Goal: Task Accomplishment & Management: Use online tool/utility

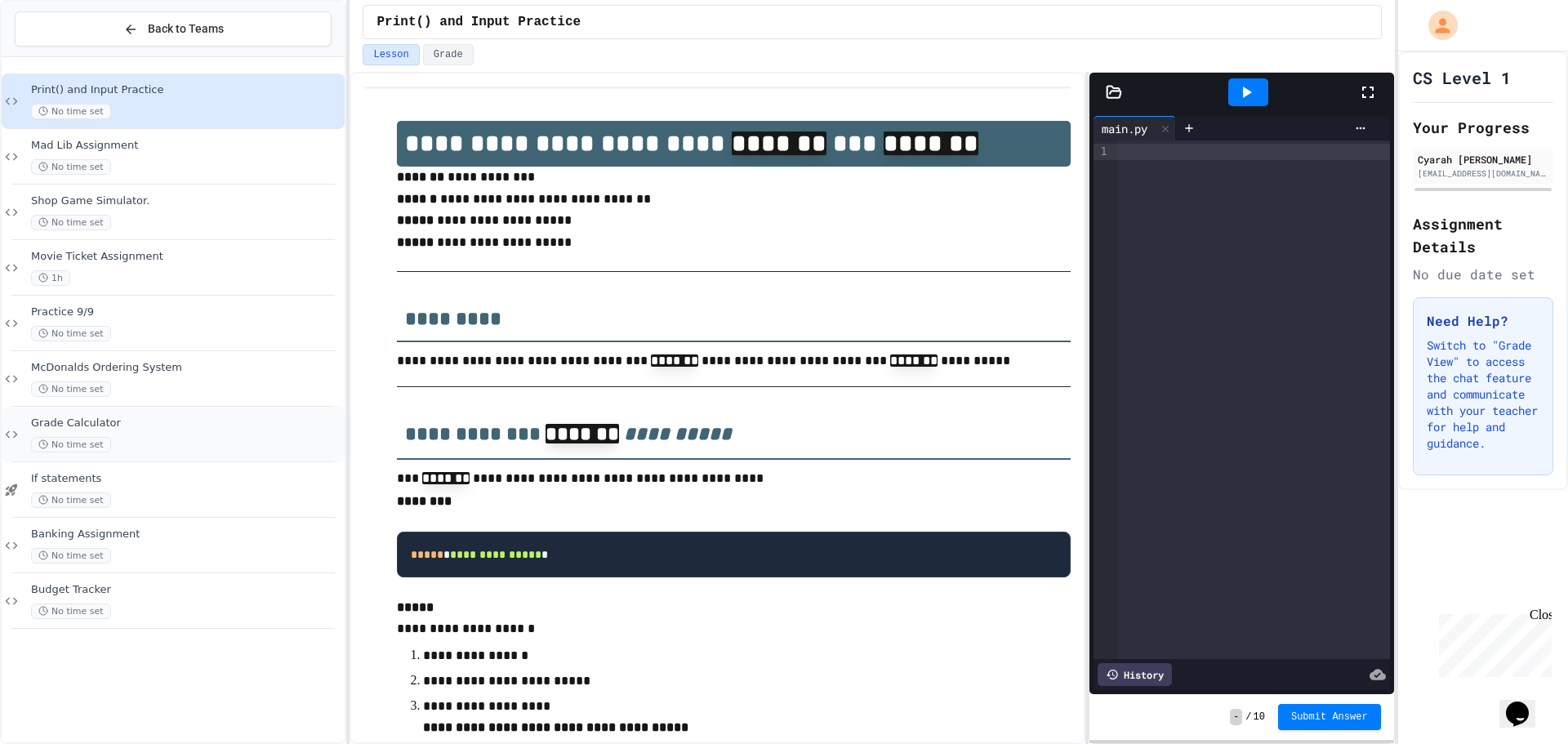
click at [136, 426] on span "Grade Calculator" at bounding box center [186, 423] width 310 height 14
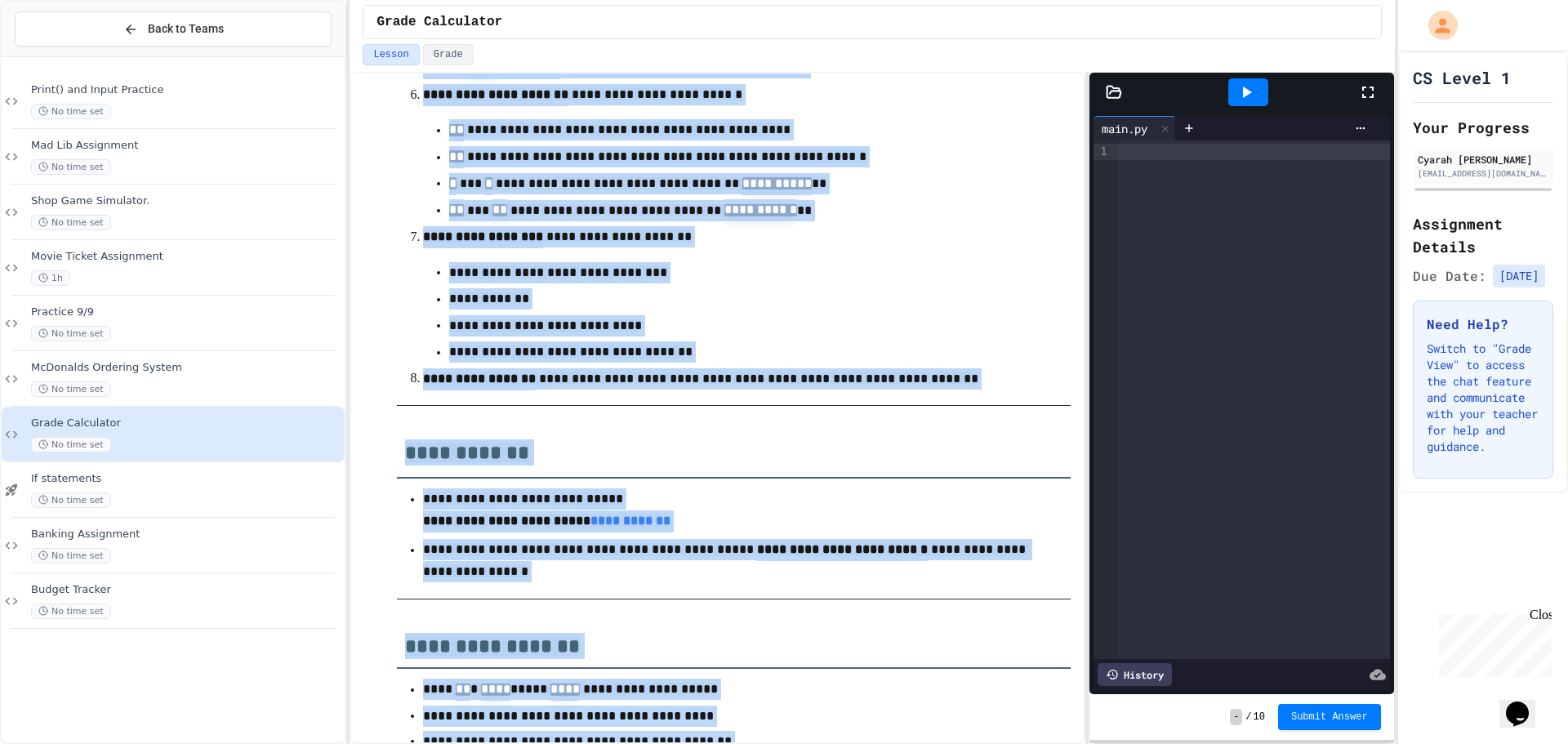
scroll to position [738, 0]
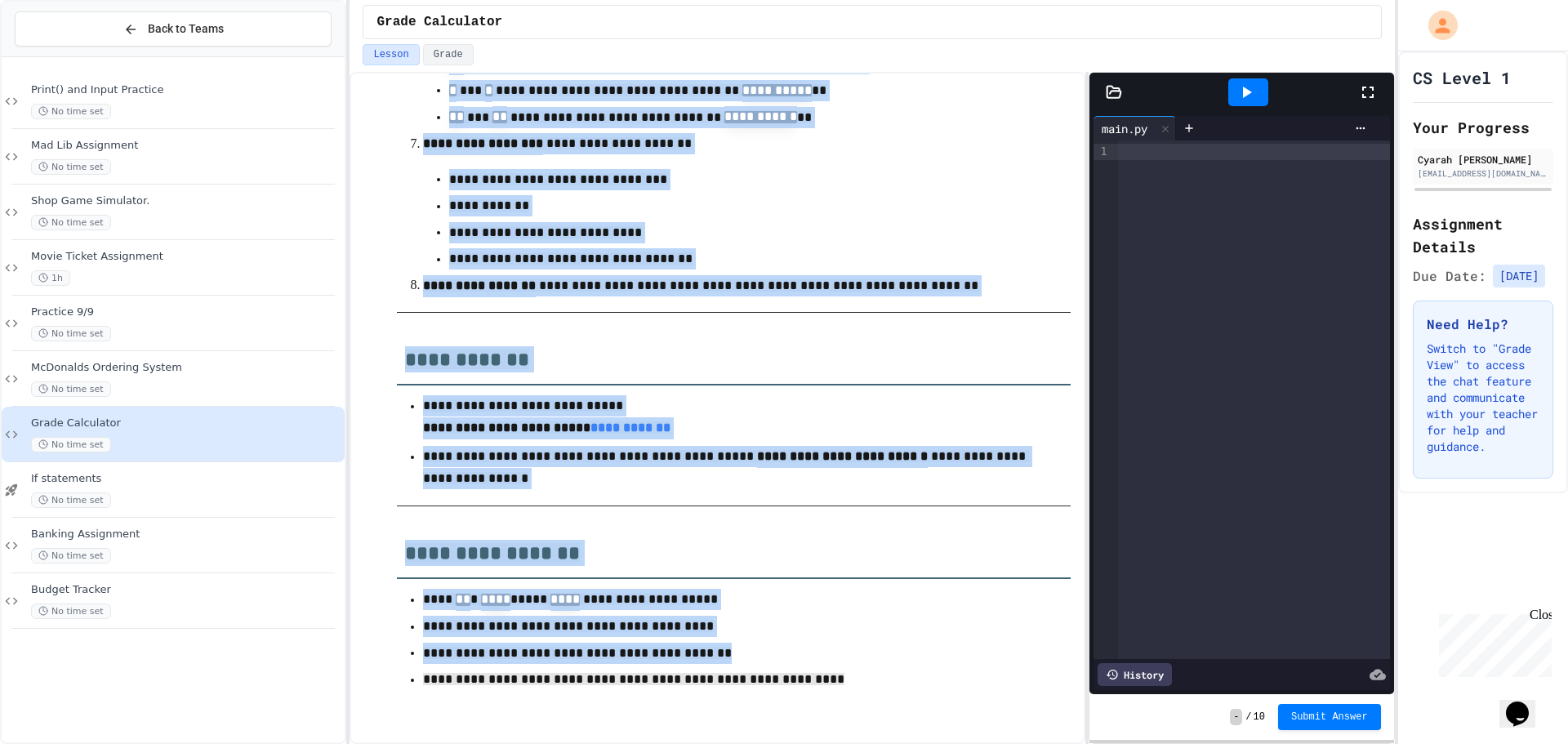
drag, startPoint x: 398, startPoint y: 301, endPoint x: 901, endPoint y: 656, distance: 615.7
click at [900, 656] on div "**********" at bounding box center [733, 56] width 672 height 1313
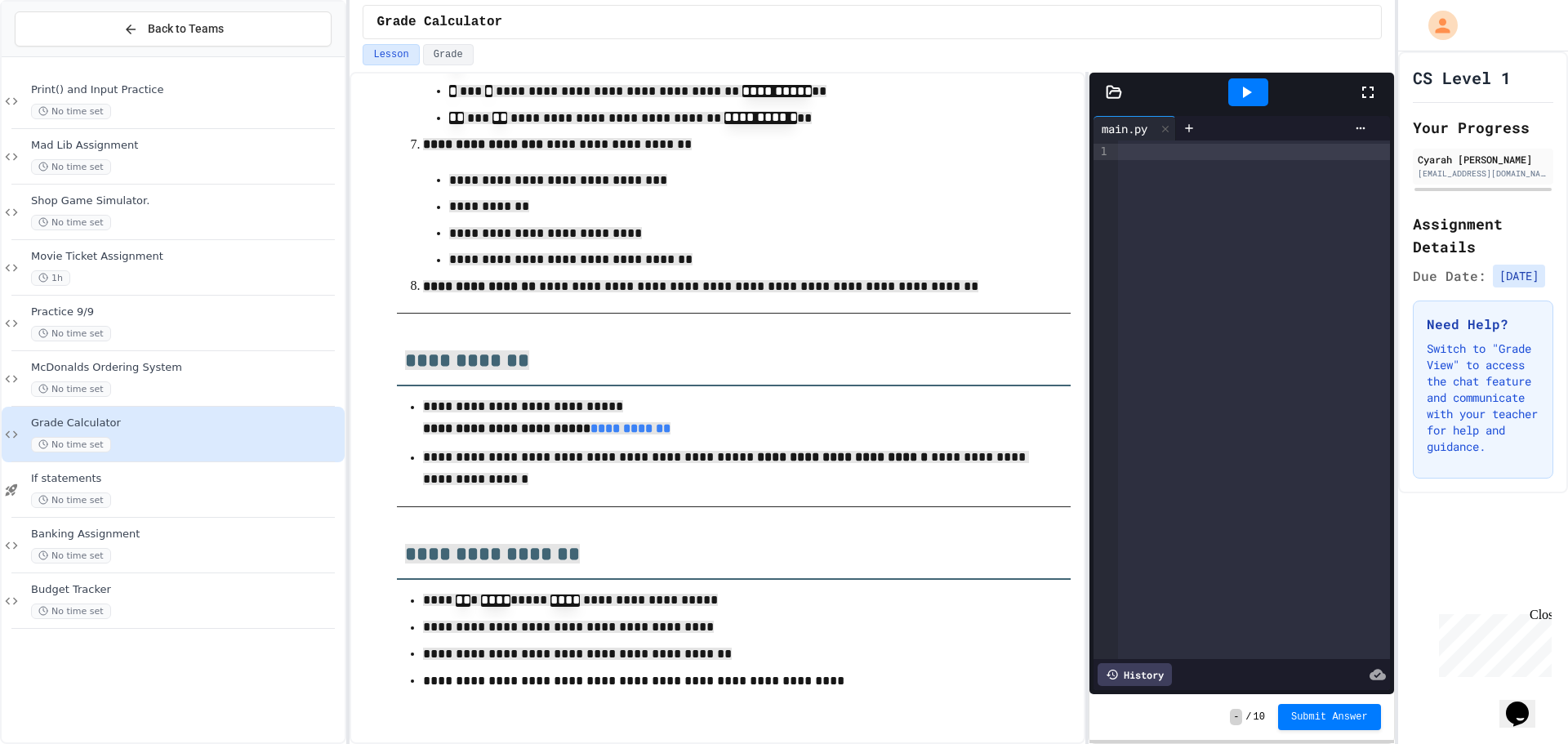
scroll to position [699, 0]
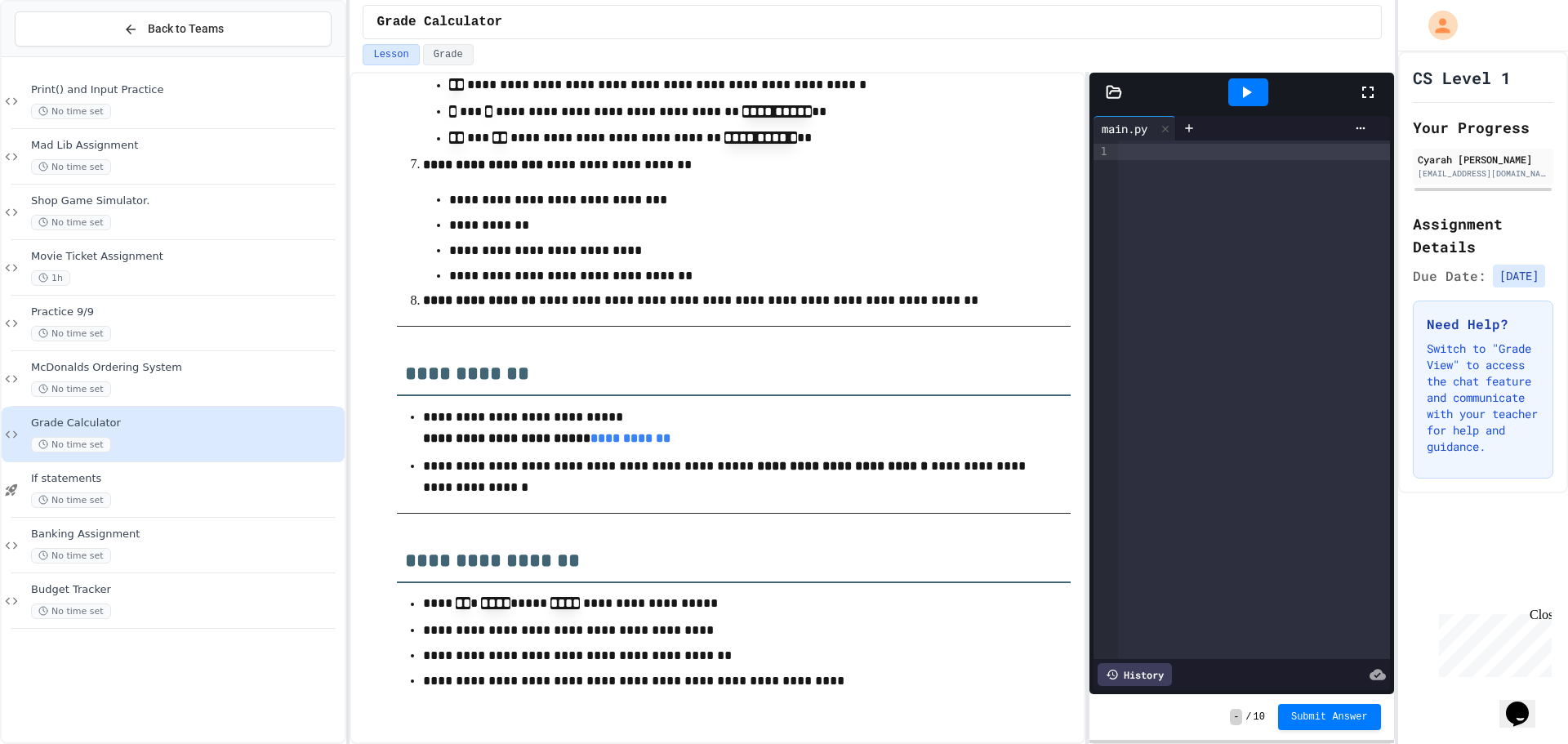
drag, startPoint x: 838, startPoint y: 689, endPoint x: 809, endPoint y: 677, distance: 31.4
click at [815, 681] on p "**********" at bounding box center [727, 682] width 608 height 21
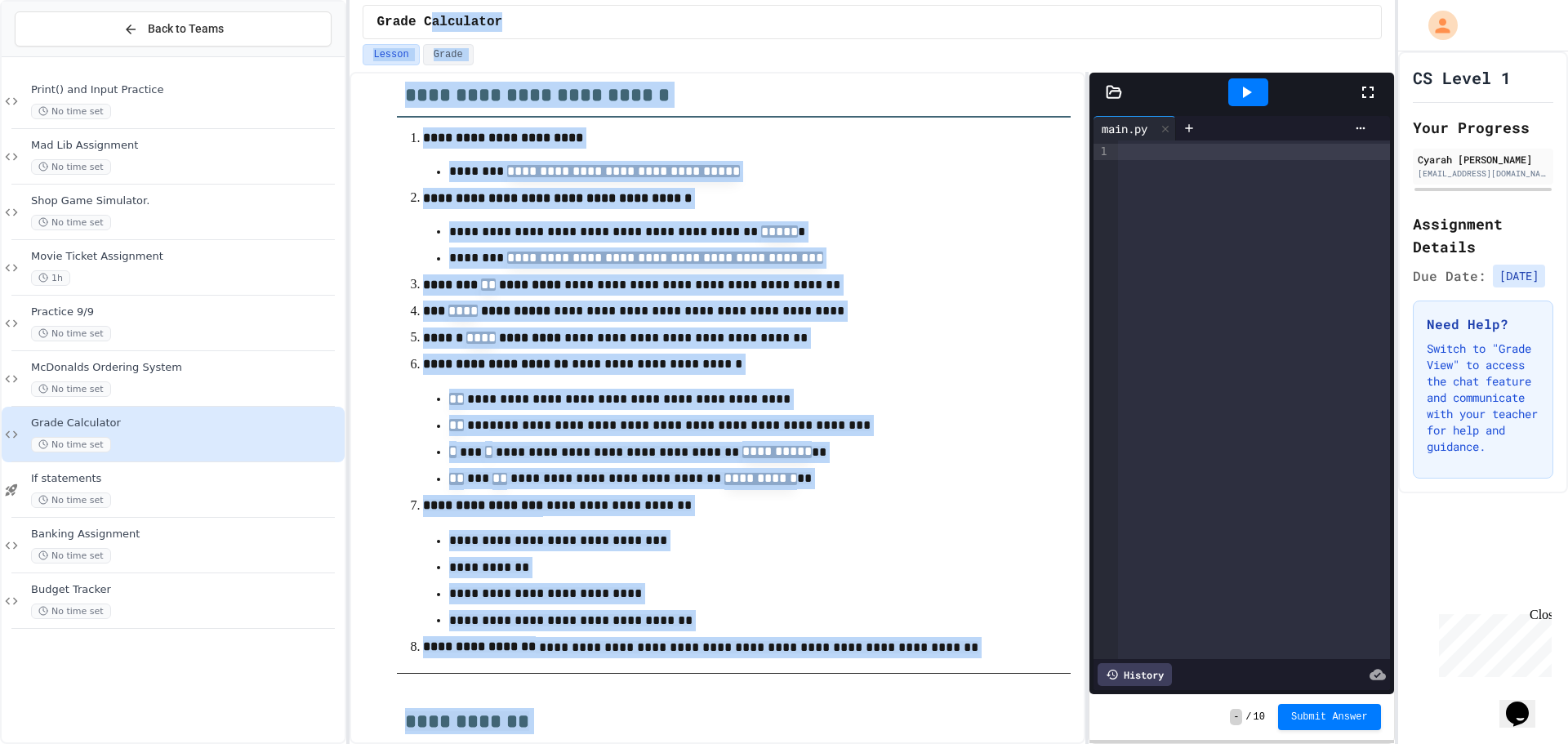
scroll to position [0, 0]
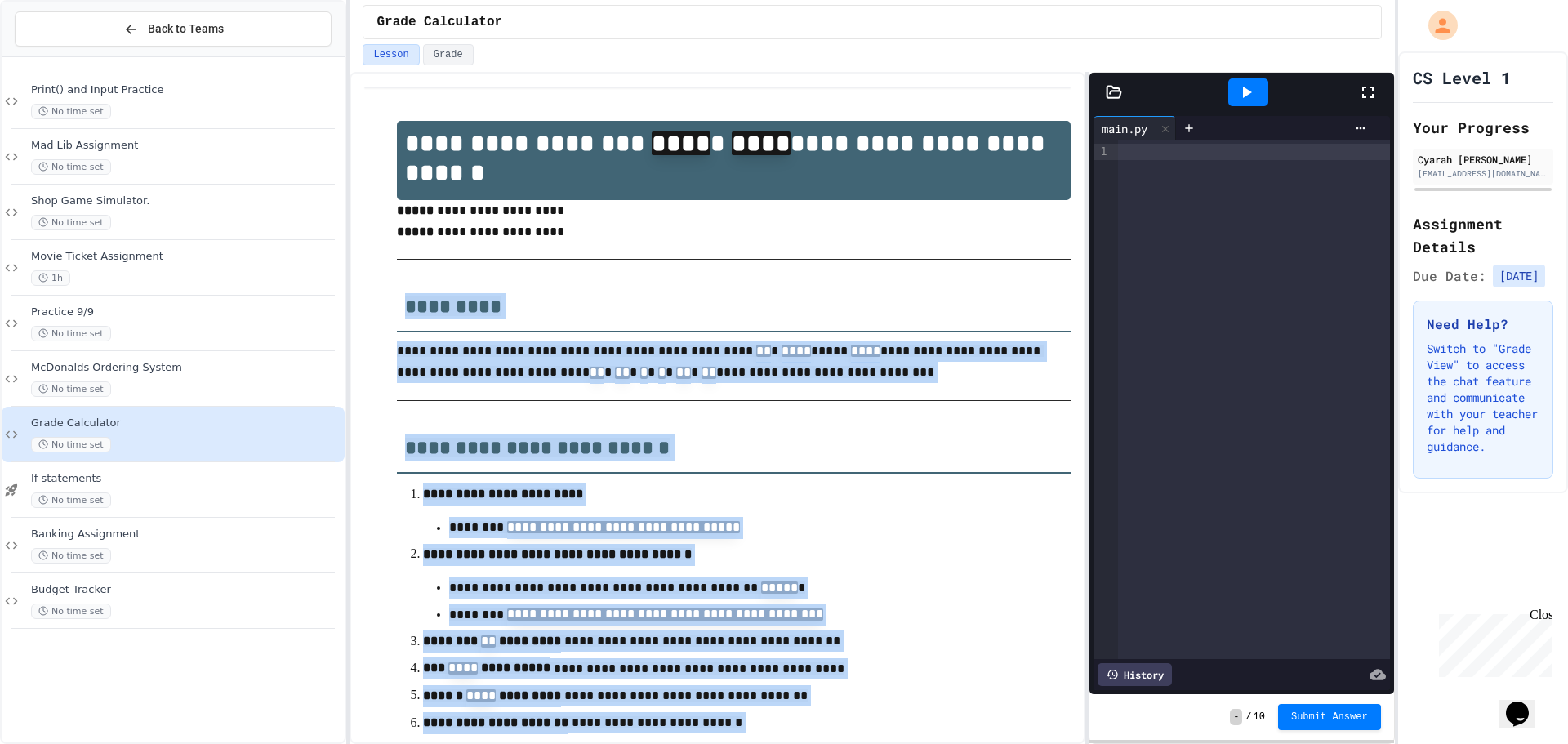
drag, startPoint x: 809, startPoint y: 677, endPoint x: 389, endPoint y: 314, distance: 555.1
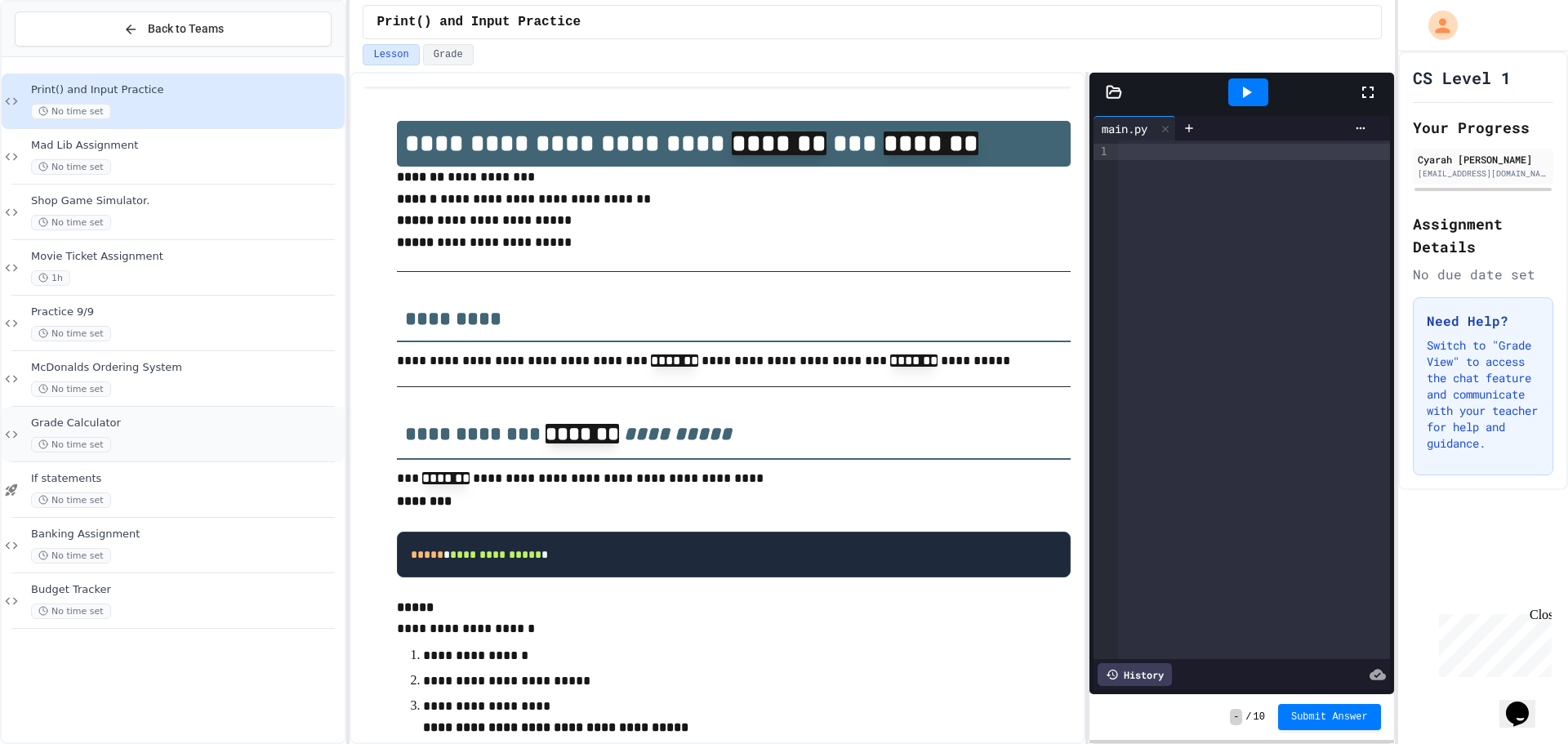
click at [85, 441] on span "No time set" at bounding box center [71, 445] width 80 height 16
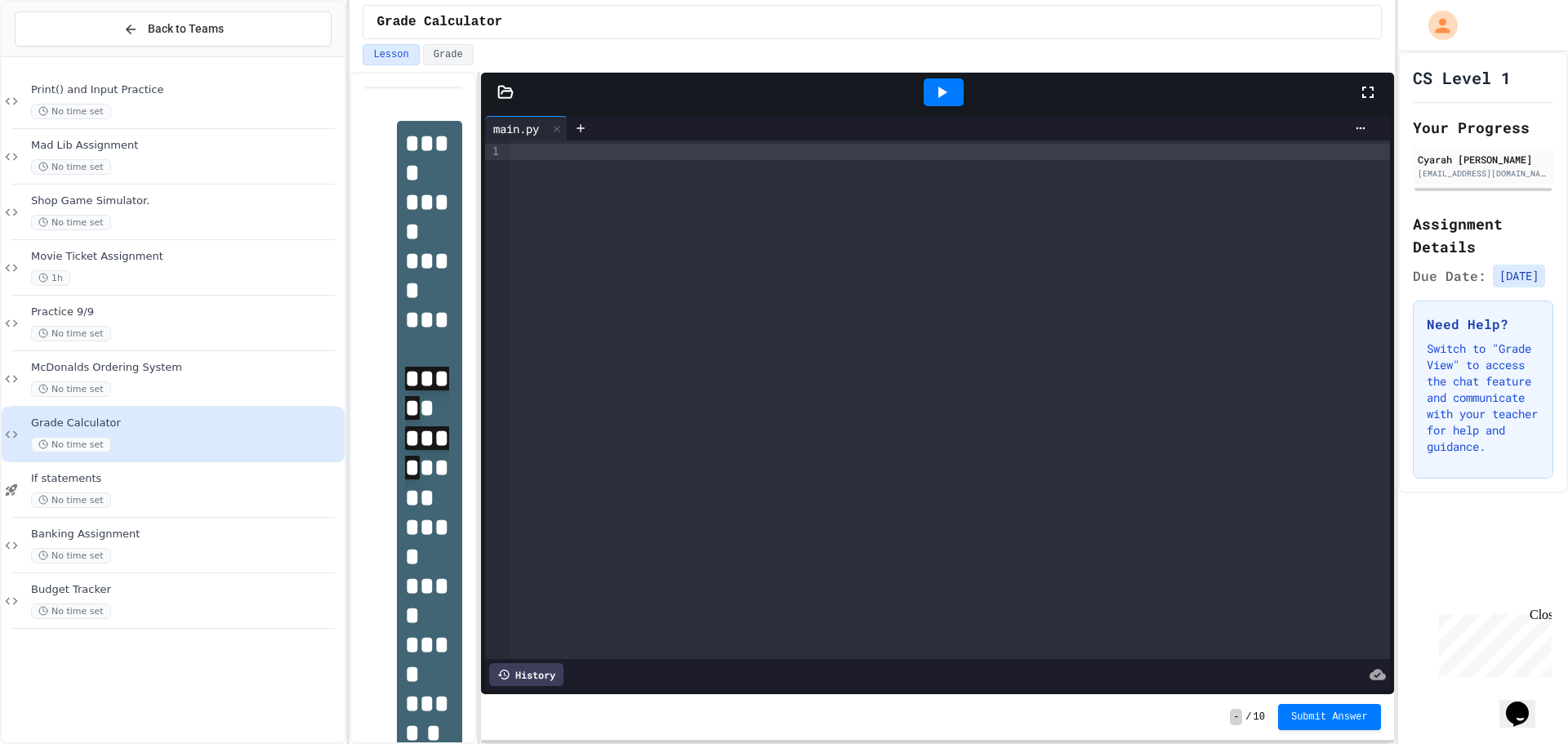
click at [453, 212] on div "**********" at bounding box center [872, 409] width 1045 height 673
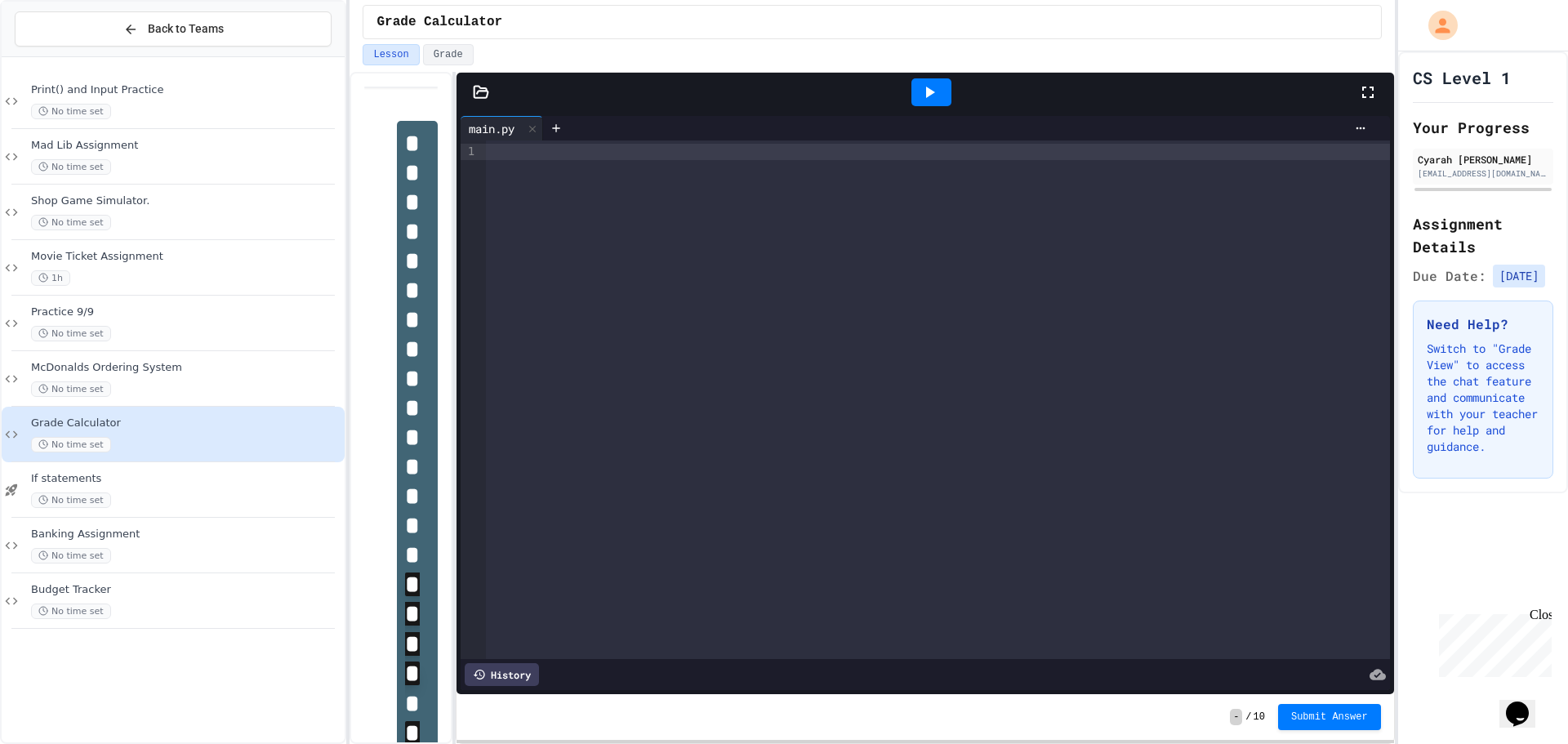
click at [523, 148] on div "To enrich screen reader interactions, please activate Accessibility in Grammarl…" at bounding box center [937, 151] width 903 height 17
click at [565, 143] on div "To enrich screen reader interactions, please activate Accessibility in Grammarl…" at bounding box center [937, 400] width 903 height 519
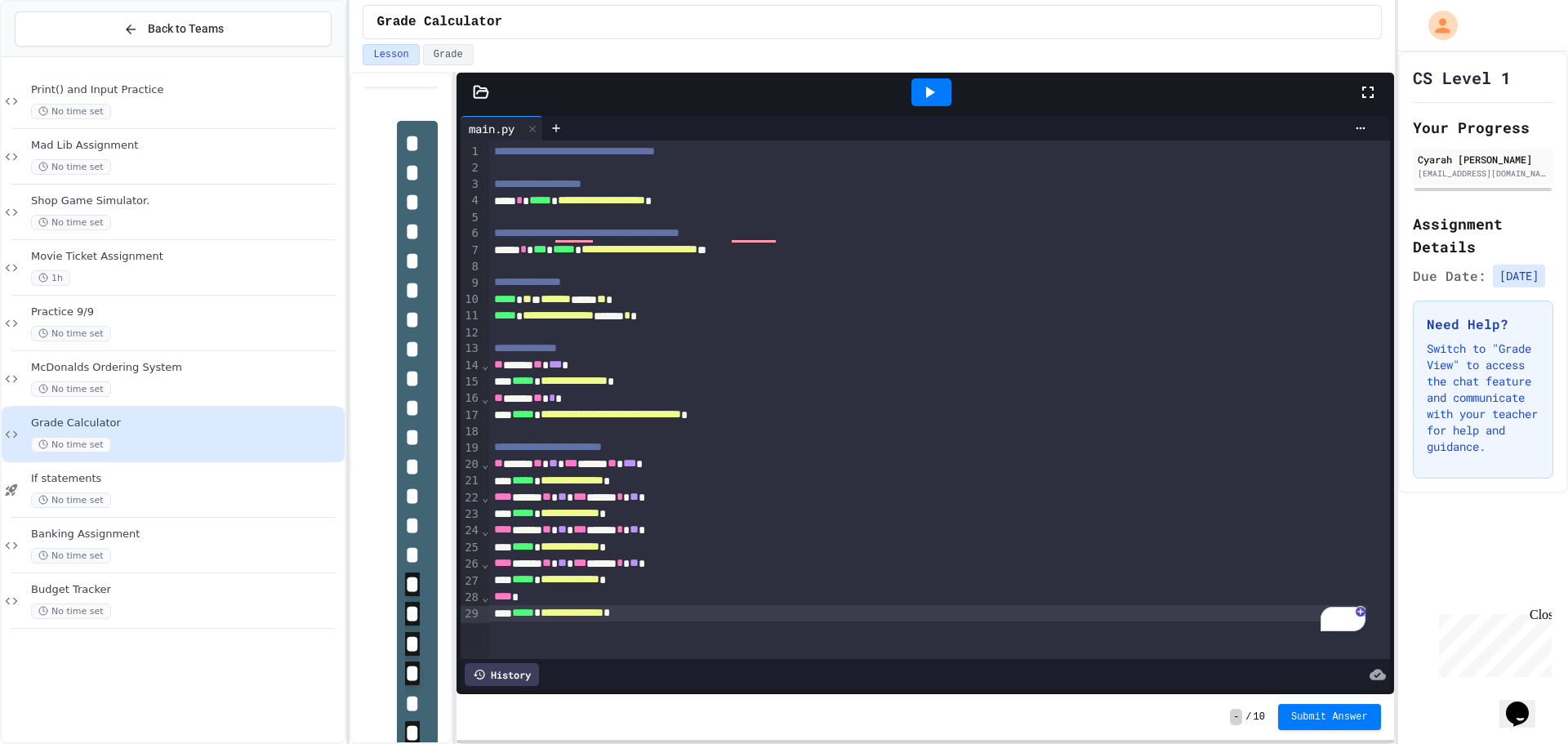
click at [927, 84] on icon at bounding box center [929, 93] width 19 height 20
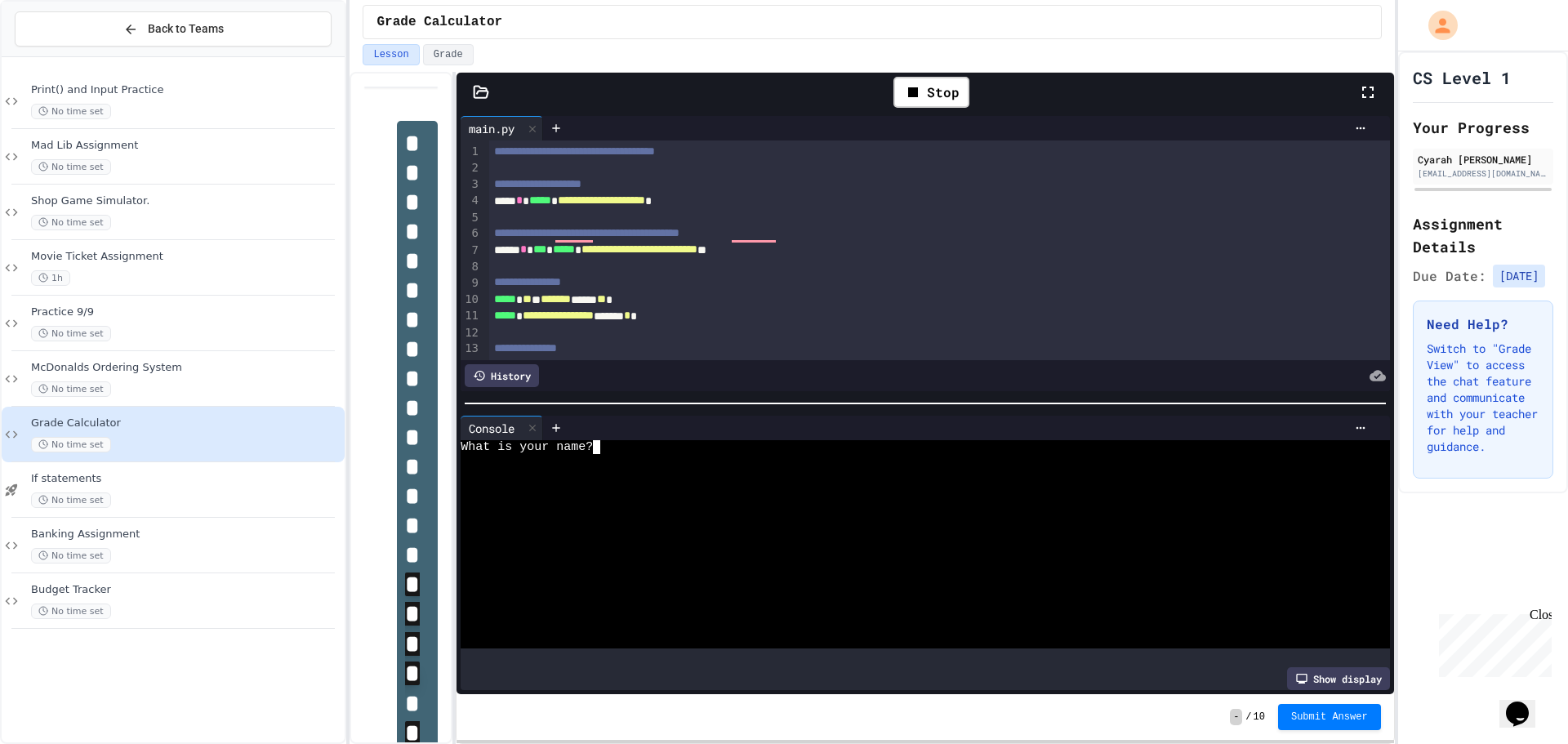
click at [602, 441] on textarea "Terminal input" at bounding box center [604, 448] width 8 height 14
type textarea "*"
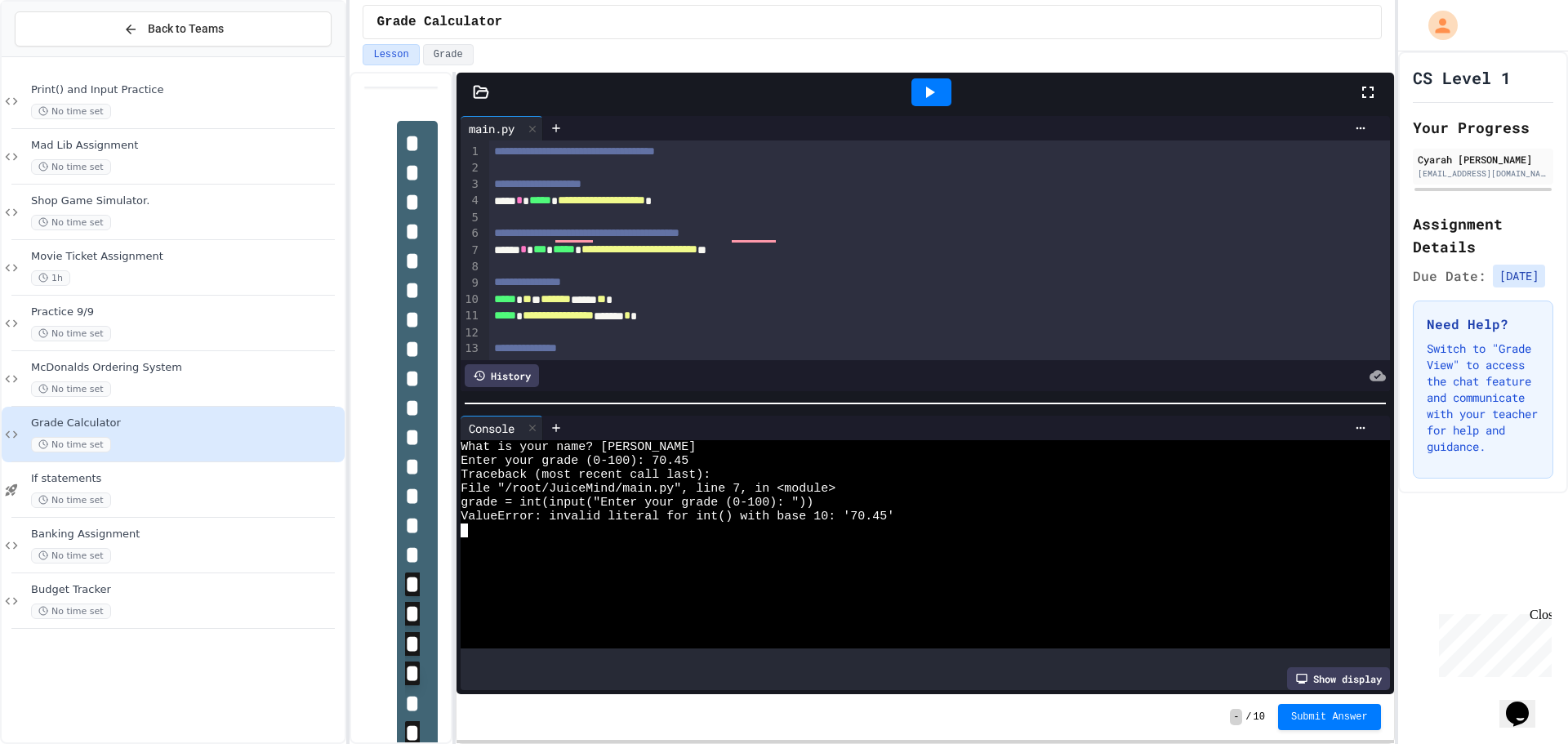
click at [920, 86] on icon at bounding box center [929, 93] width 19 height 20
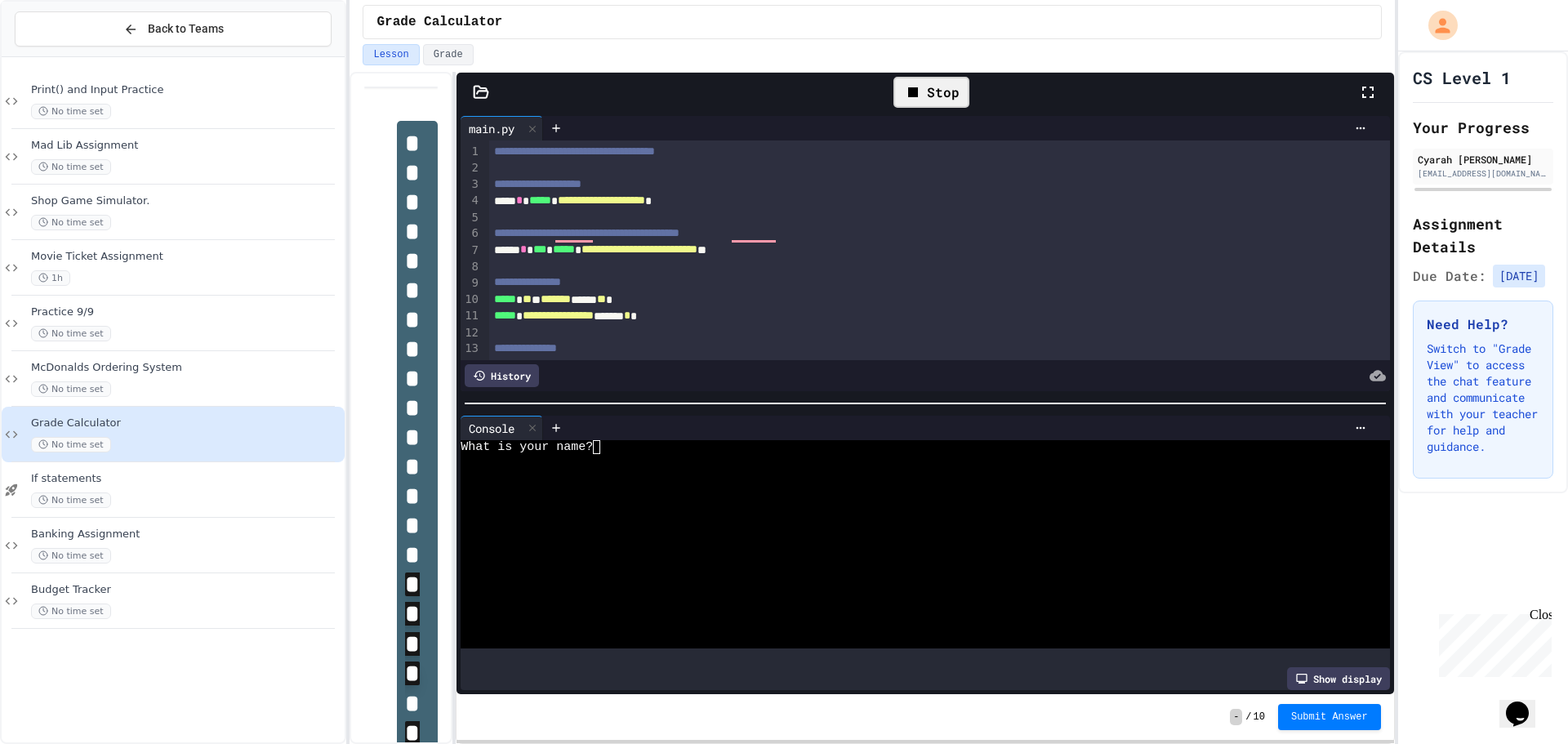
click at [920, 86] on icon at bounding box center [913, 93] width 19 height 20
click at [605, 441] on textarea "Terminal input" at bounding box center [604, 448] width 8 height 14
click at [654, 445] on div "What is your name?" at bounding box center [912, 448] width 903 height 14
click at [604, 441] on textarea "*" at bounding box center [604, 448] width 8 height 14
type textarea "*"
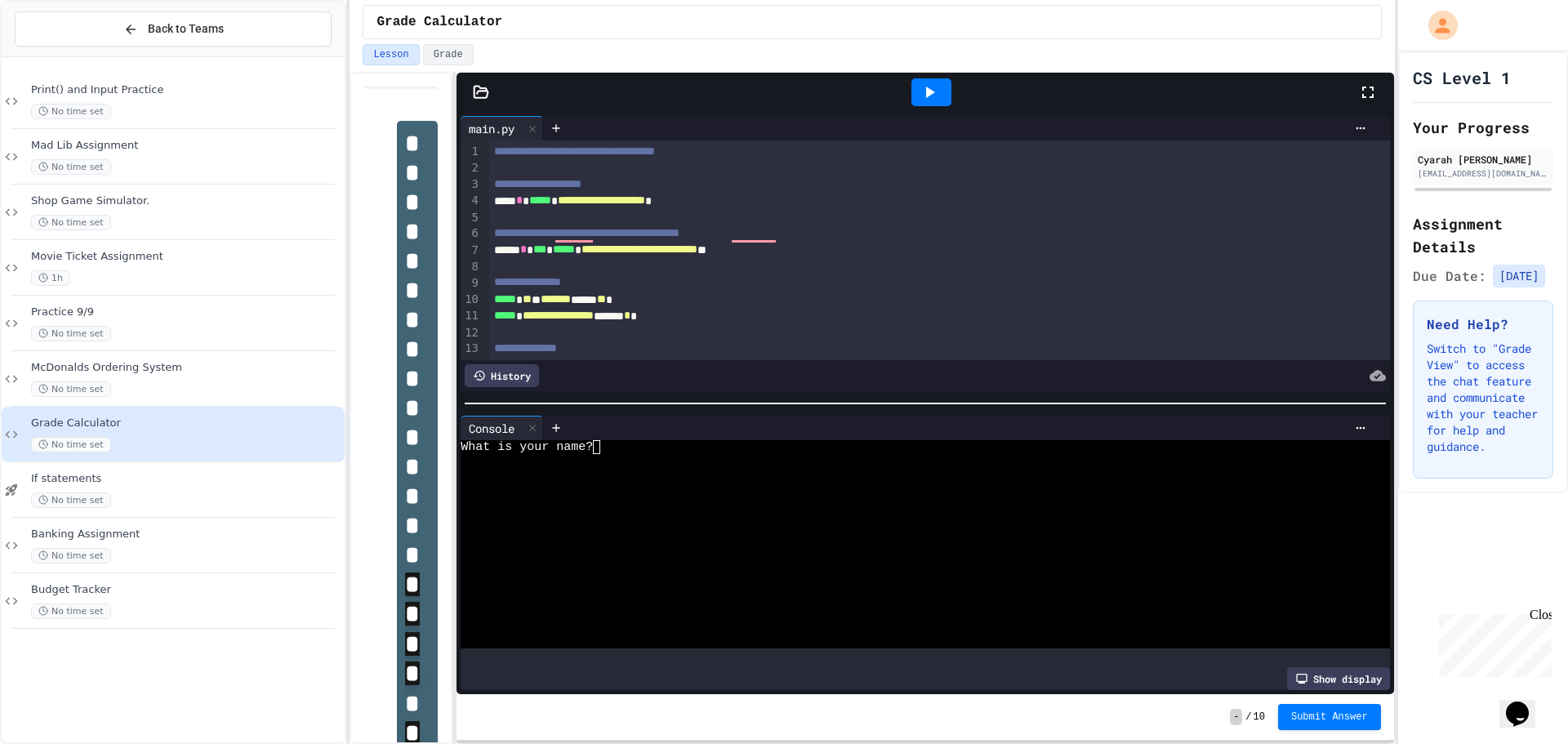
click at [937, 78] on div at bounding box center [932, 92] width 57 height 44
click at [605, 442] on textarea "*" at bounding box center [604, 448] width 8 height 14
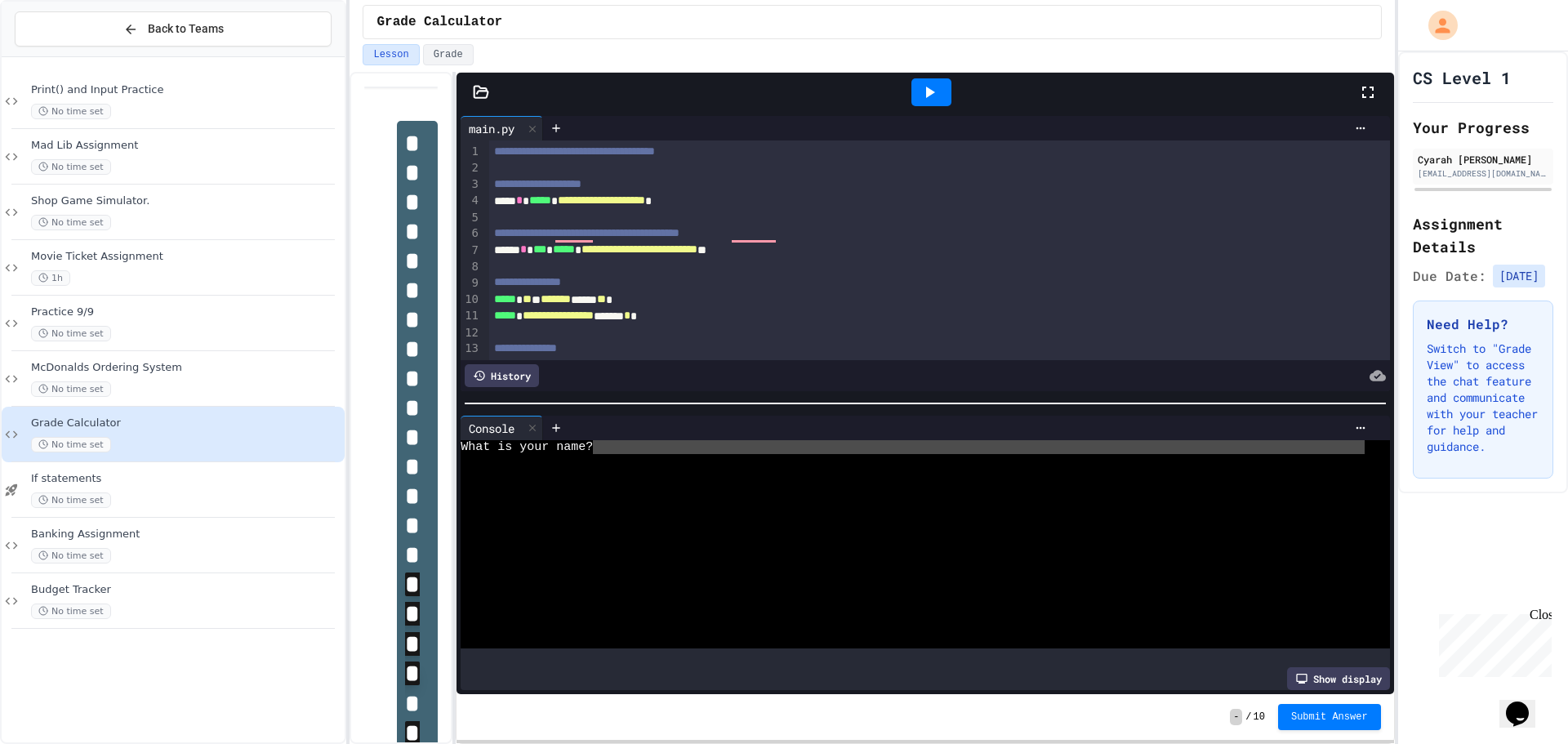
click at [602, 442] on textarea "*" at bounding box center [604, 448] width 8 height 14
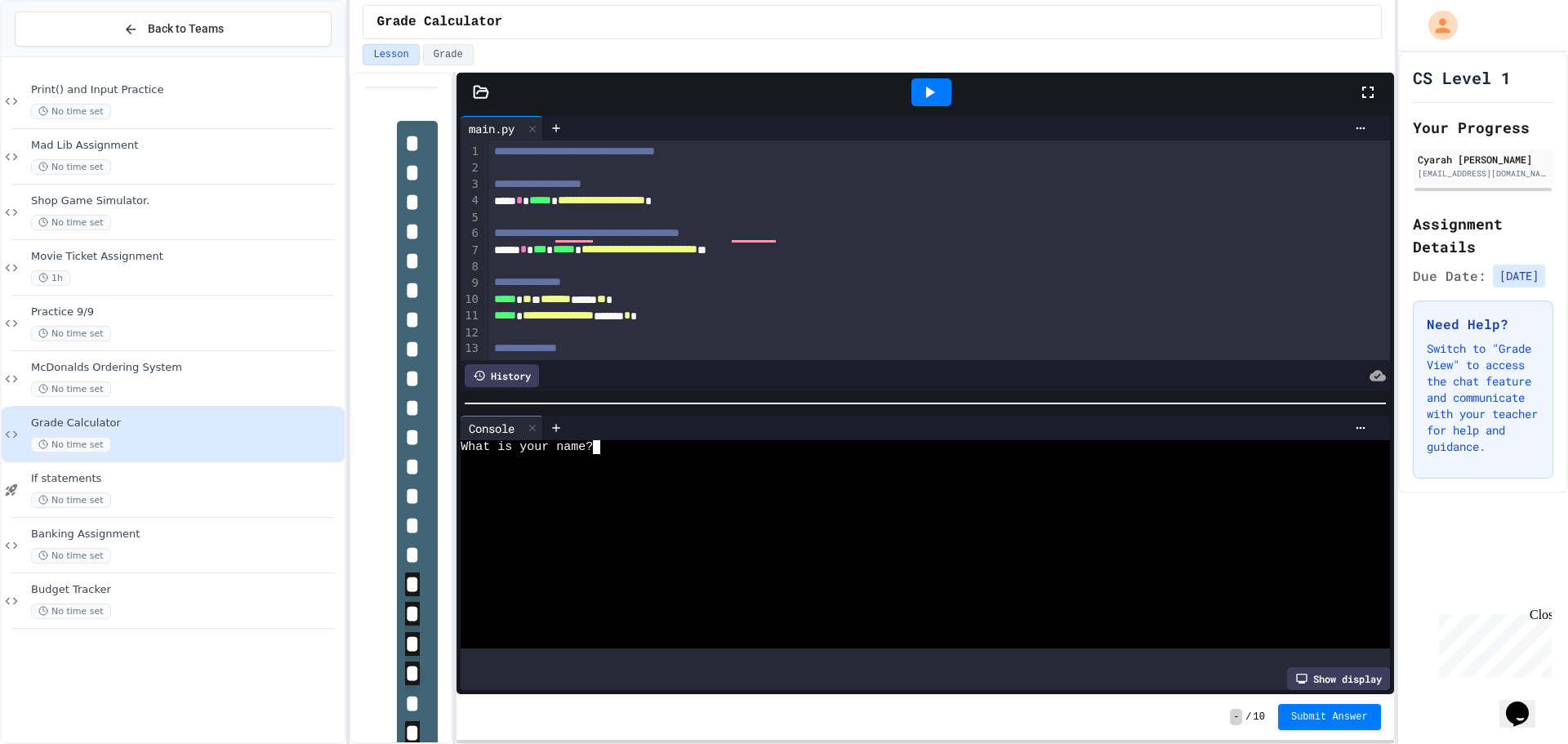
click at [602, 442] on textarea "*" at bounding box center [604, 448] width 8 height 14
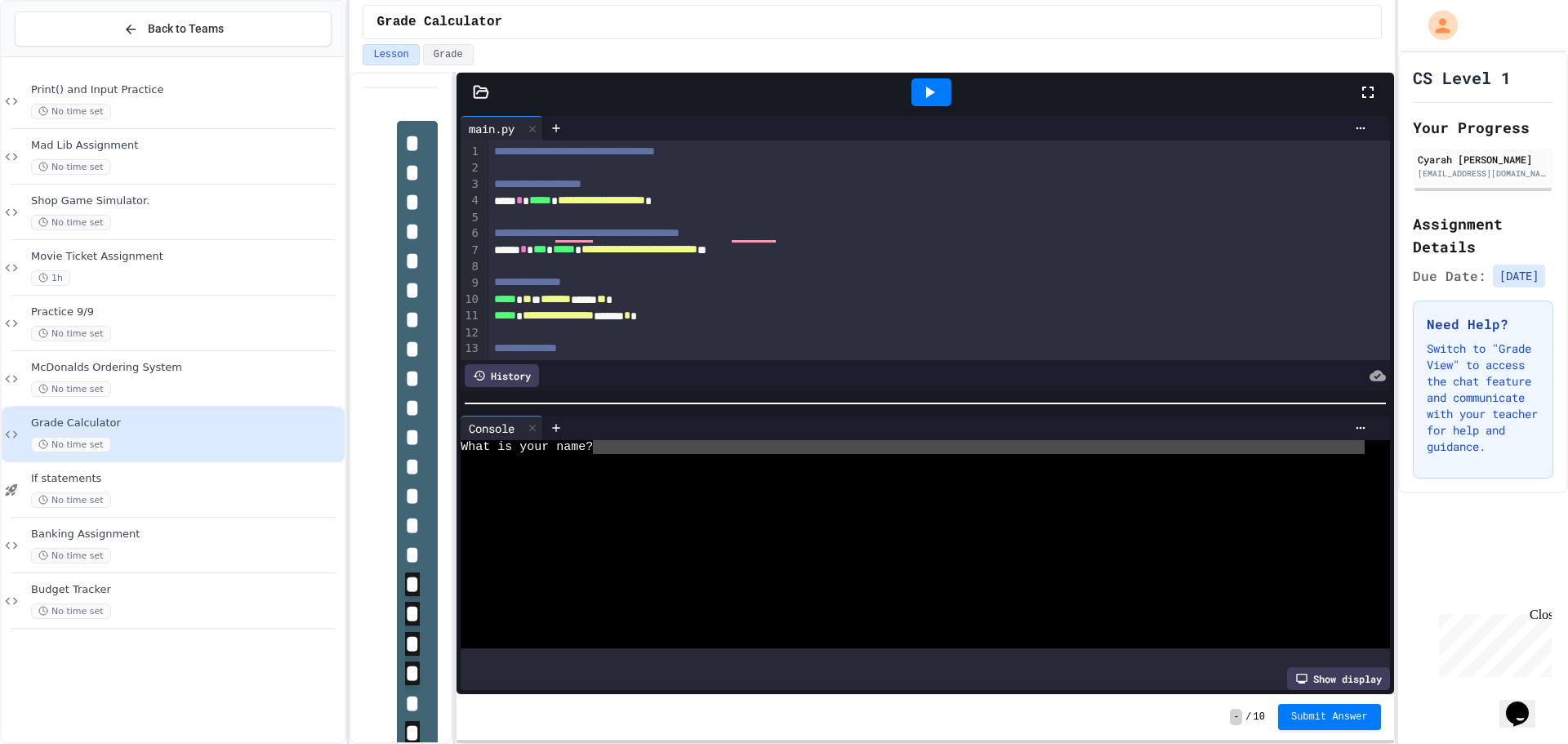
click at [602, 442] on textarea "*" at bounding box center [604, 448] width 8 height 14
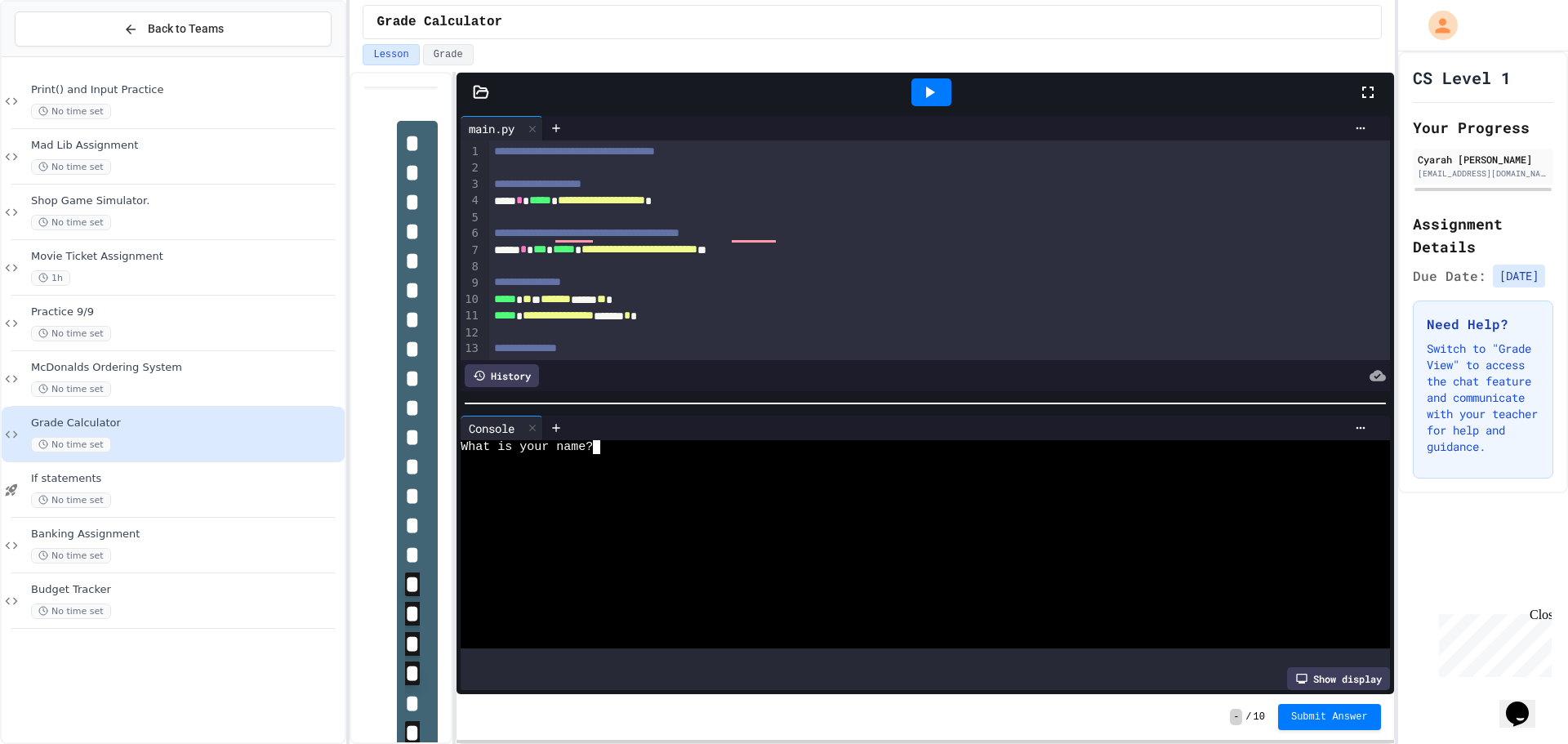
click at [602, 442] on textarea "*" at bounding box center [604, 448] width 8 height 14
type textarea "*"
click at [607, 441] on textarea "*" at bounding box center [604, 448] width 8 height 14
click at [605, 441] on textarea "*" at bounding box center [604, 448] width 8 height 14
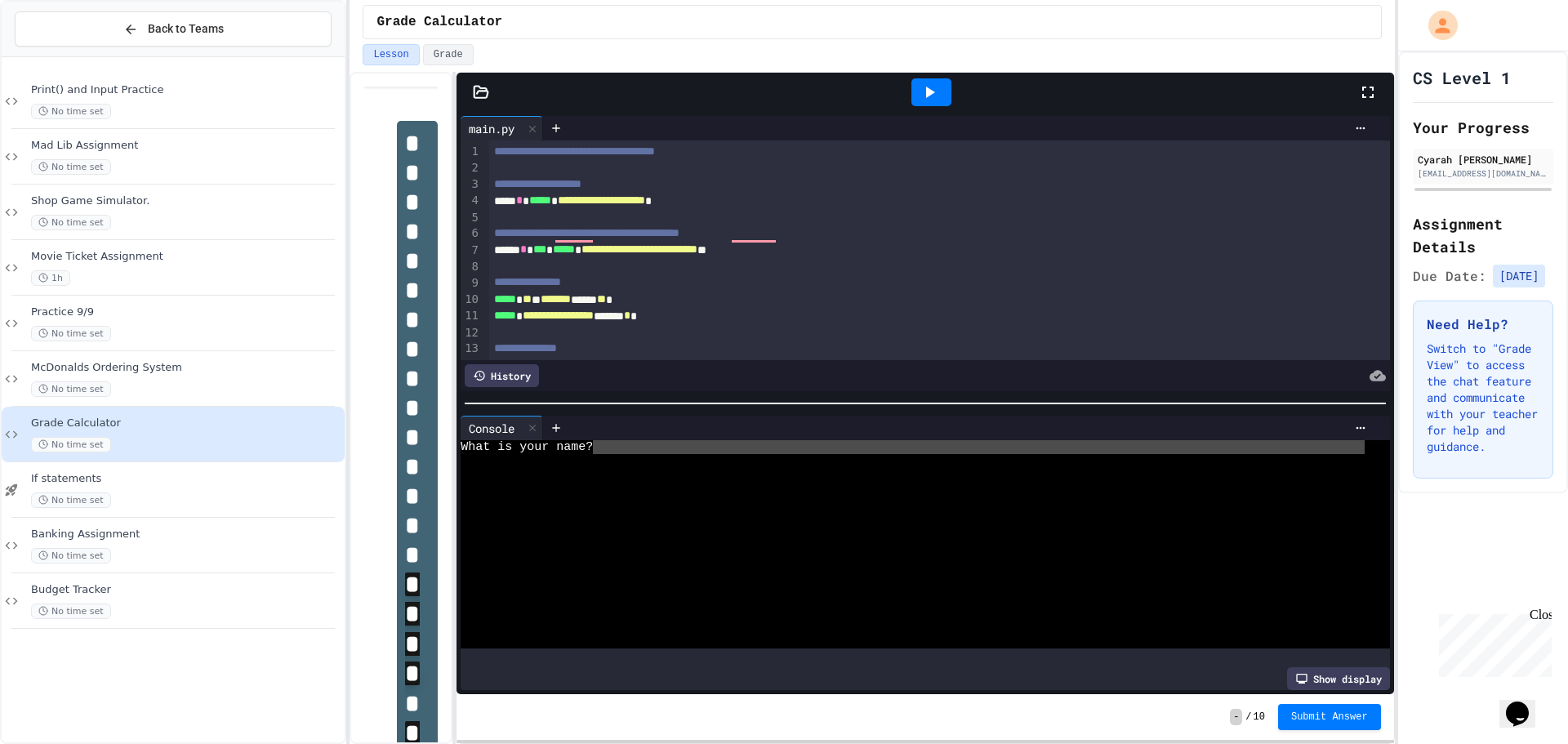
click at [605, 441] on textarea "*" at bounding box center [604, 448] width 8 height 14
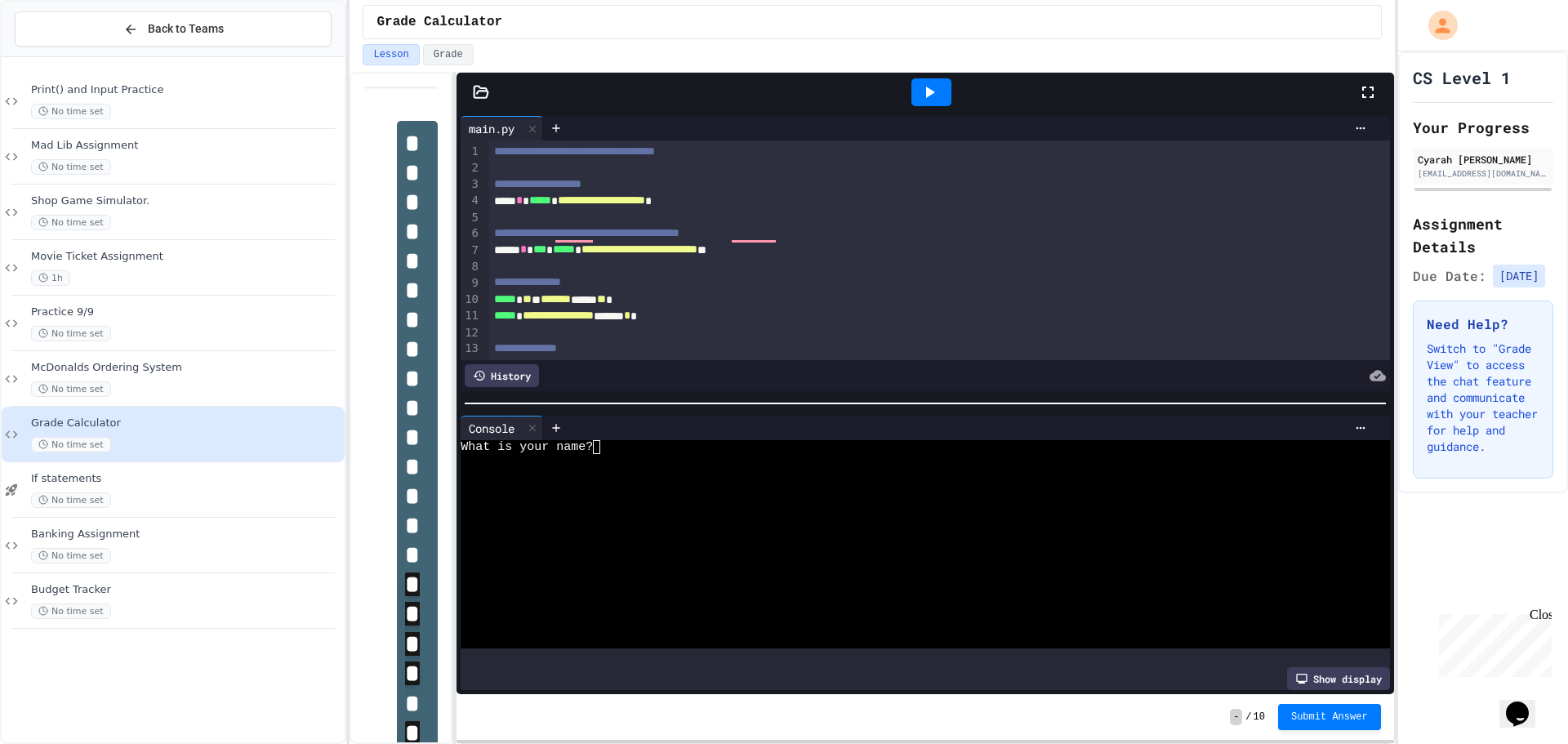
click at [939, 83] on div at bounding box center [931, 92] width 40 height 27
click at [606, 445] on textarea "*" at bounding box center [604, 448] width 8 height 14
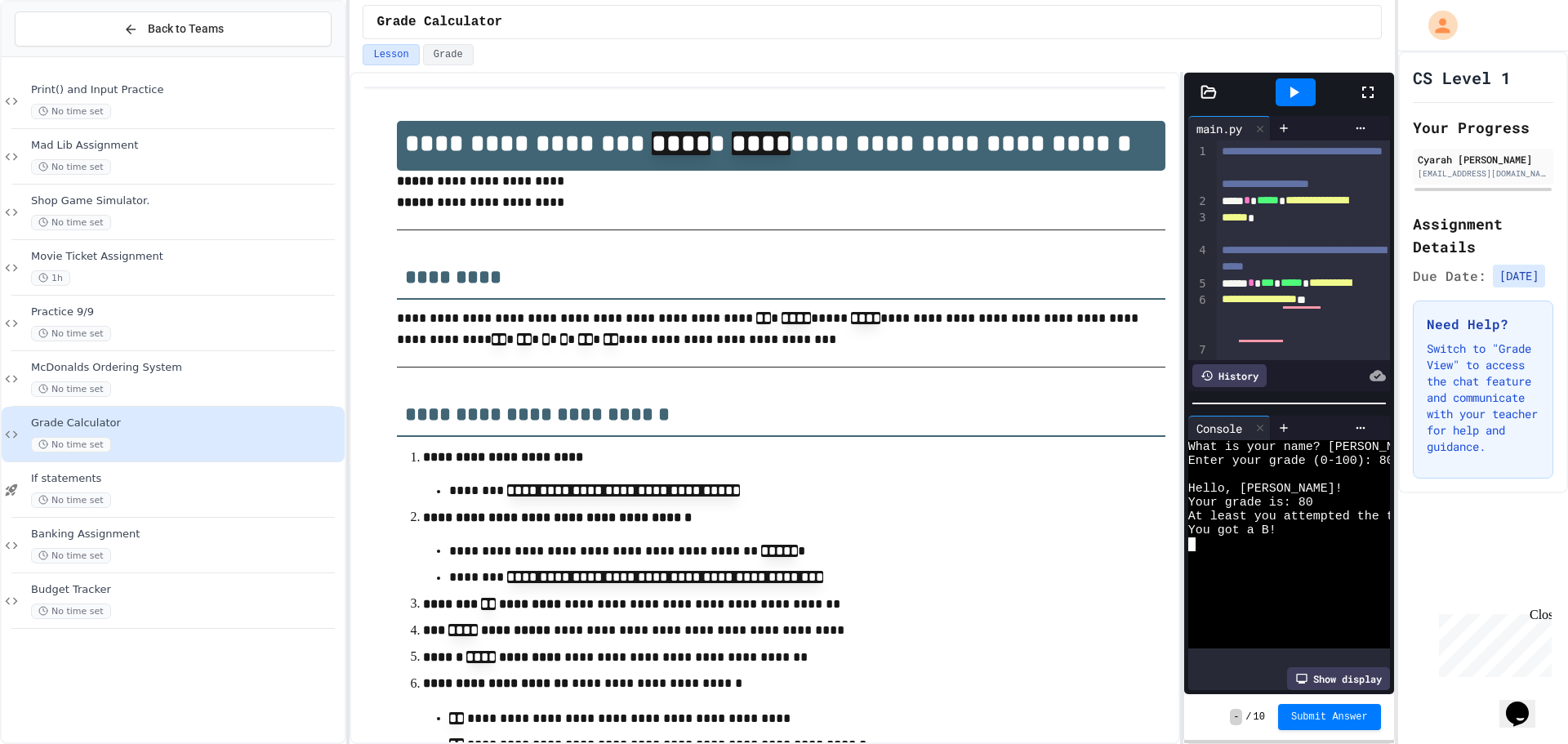
click at [1187, 264] on div "**********" at bounding box center [872, 409] width 1045 height 673
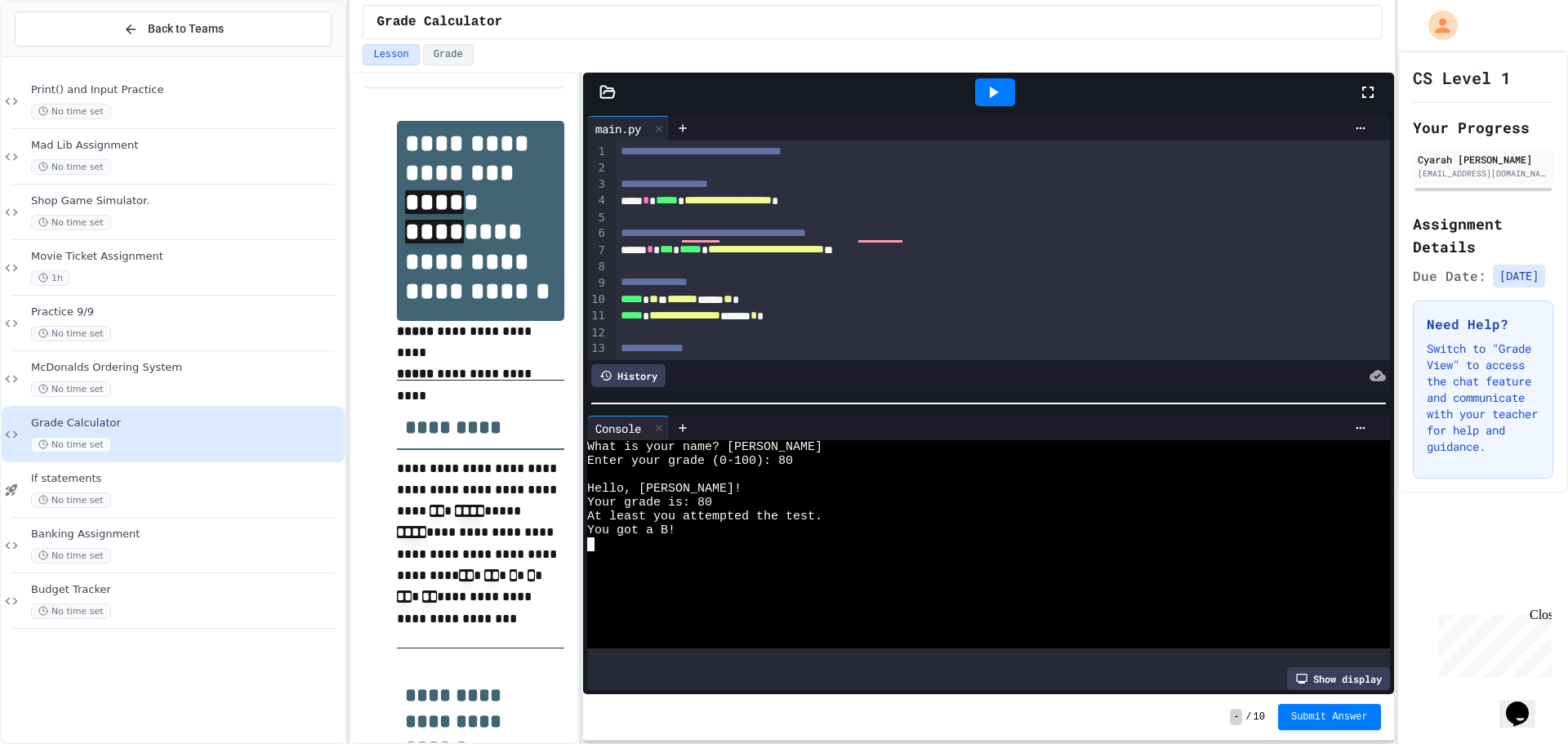
click at [577, 355] on div "**********" at bounding box center [872, 409] width 1045 height 673
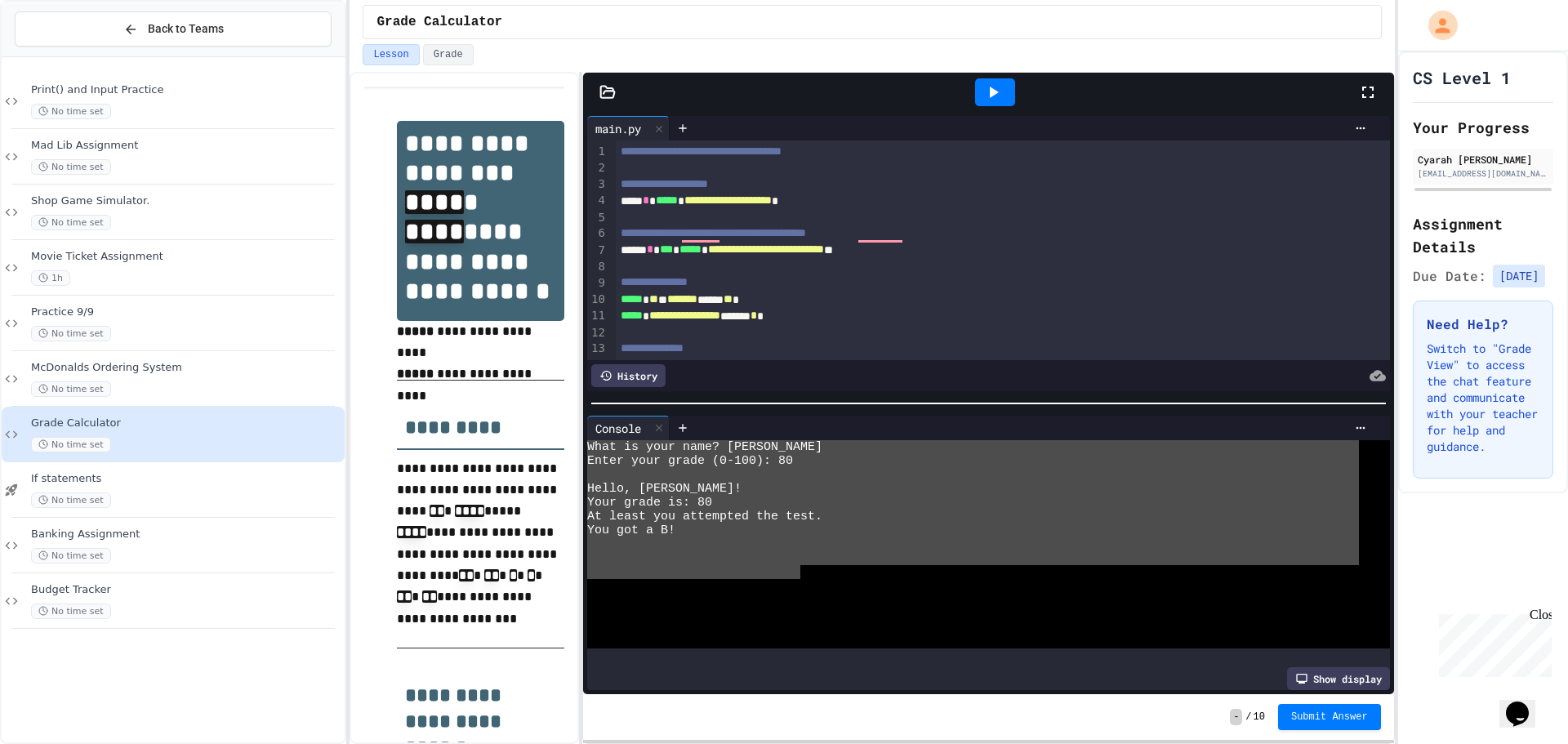
drag, startPoint x: 803, startPoint y: 568, endPoint x: 592, endPoint y: 415, distance: 260.6
click at [562, 417] on div "**********" at bounding box center [872, 409] width 1045 height 673
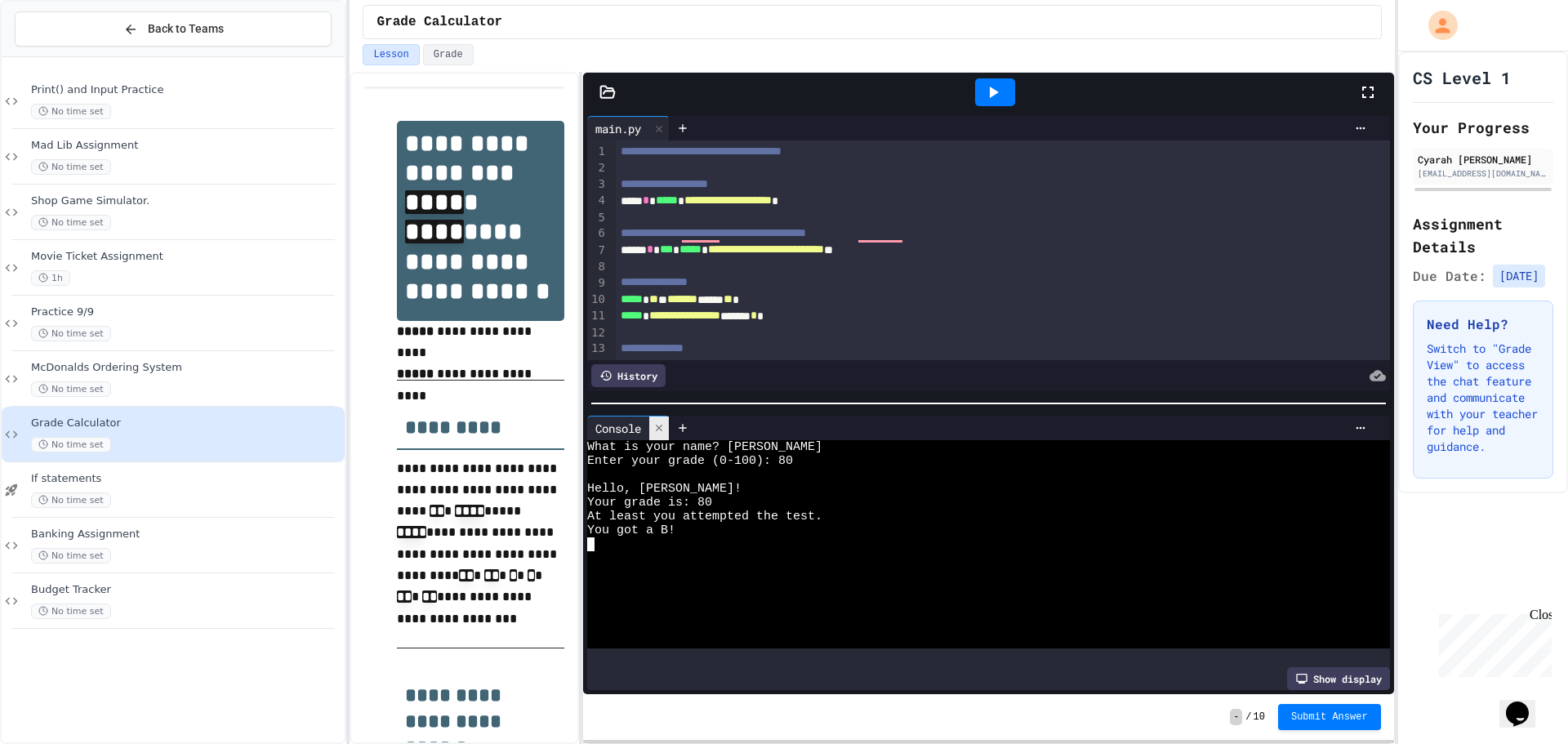
click at [656, 422] on icon at bounding box center [659, 428] width 12 height 12
